Goal: Information Seeking & Learning: Learn about a topic

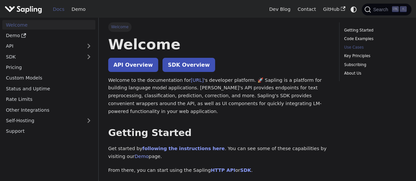
click at [388, 50] on link "Use Cases" at bounding box center [374, 47] width 60 height 6
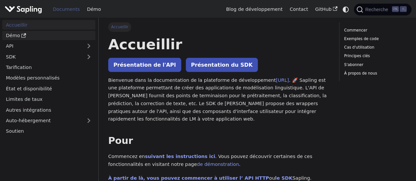
click at [39, 34] on link "Démo" at bounding box center [48, 36] width 93 height 10
